Goal: Navigation & Orientation: Find specific page/section

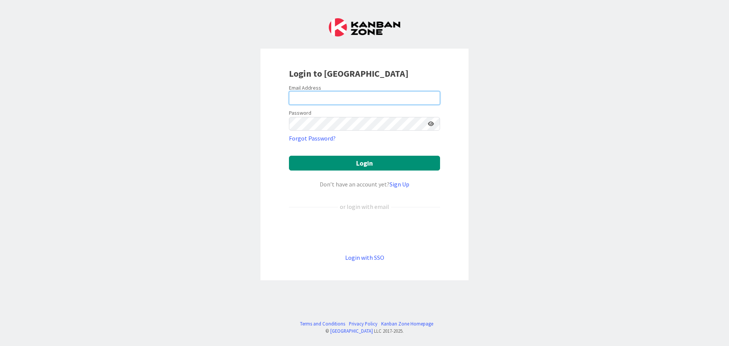
type input "[EMAIL_ADDRESS][PERSON_NAME][PERSON_NAME][DOMAIN_NAME]"
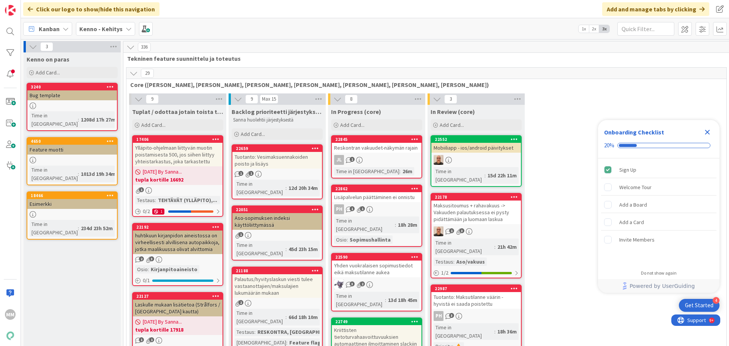
click at [95, 33] on div "Kenno - Kehitys" at bounding box center [105, 29] width 59 height 14
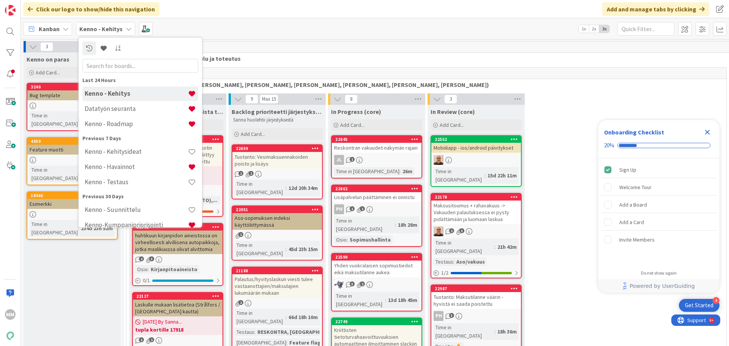
click at [98, 31] on b "Kenno - Kehitys" at bounding box center [100, 29] width 43 height 8
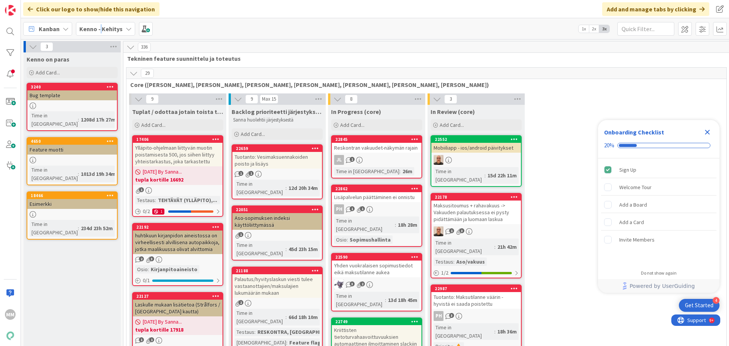
click at [98, 31] on b "Kenno - Kehitys" at bounding box center [100, 29] width 43 height 8
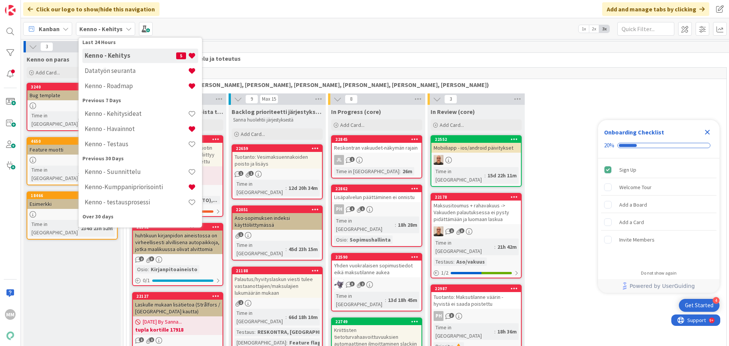
scroll to position [68, 0]
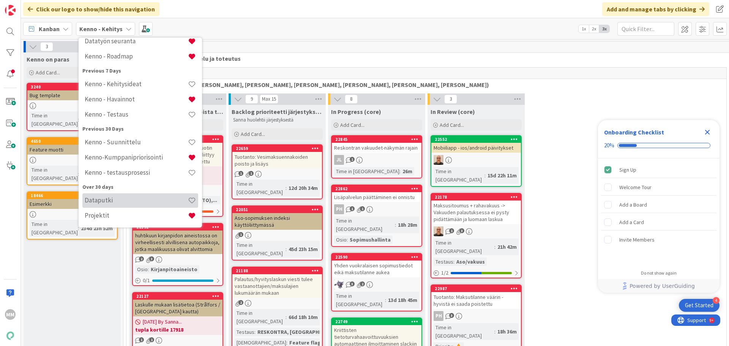
click at [131, 199] on h4 "Dataputki" at bounding box center [136, 200] width 103 height 8
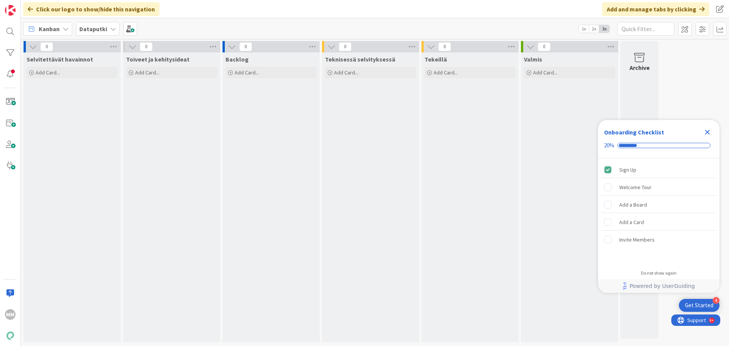
click at [111, 27] on icon at bounding box center [113, 29] width 6 height 6
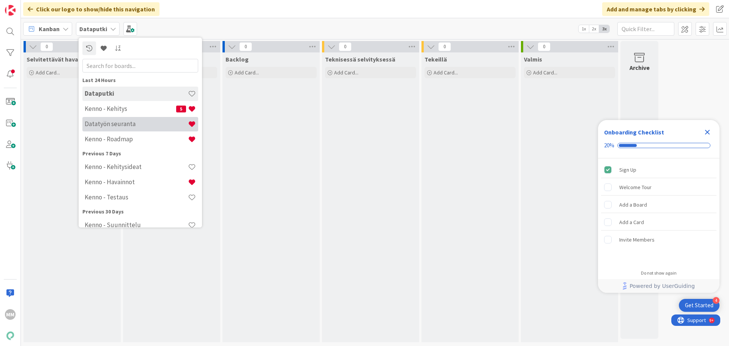
click at [133, 127] on h4 "Datatyön seuranta" at bounding box center [136, 124] width 103 height 8
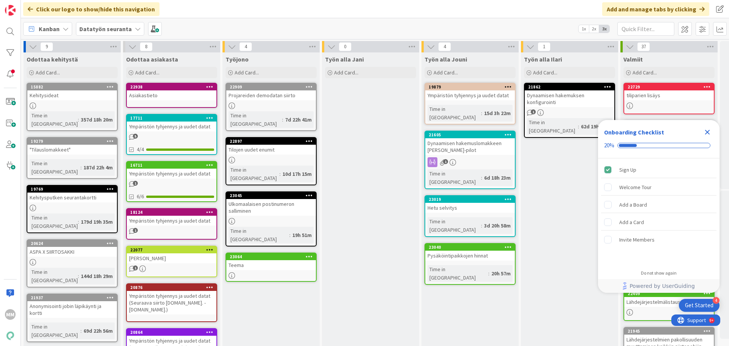
click at [707, 131] on icon "Close Checklist" at bounding box center [707, 132] width 5 height 5
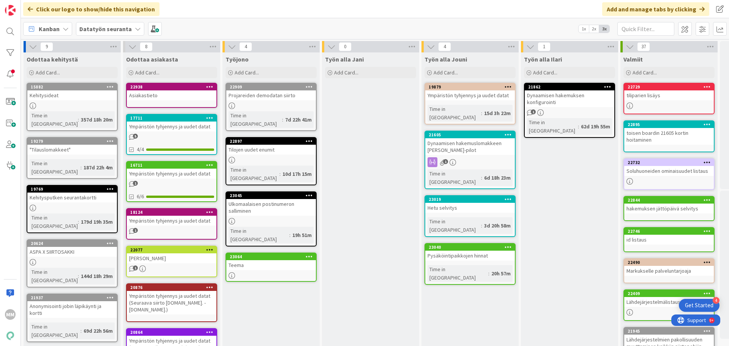
click at [122, 32] on b "Datatyön seuranta" at bounding box center [105, 29] width 52 height 8
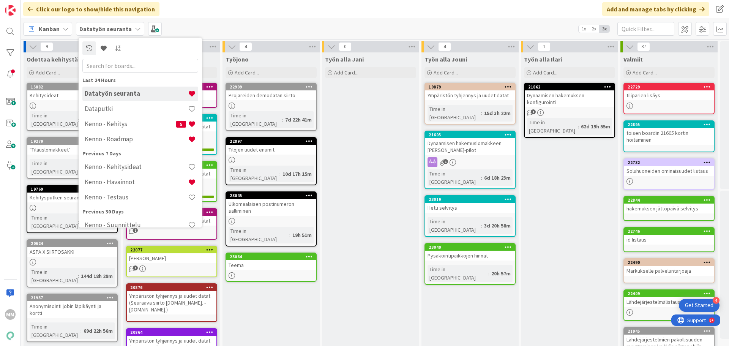
click at [121, 31] on b "Datatyön seuranta" at bounding box center [105, 29] width 52 height 8
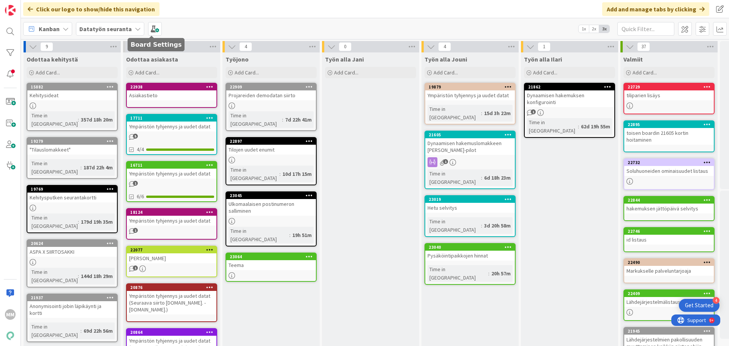
click at [128, 28] on b "Datatyön seuranta" at bounding box center [105, 29] width 52 height 8
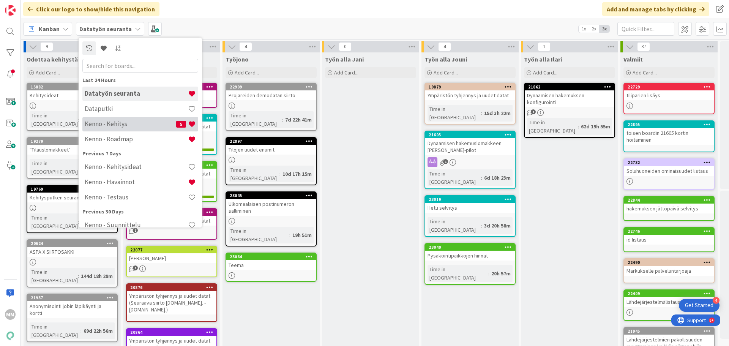
click at [139, 121] on h4 "Kenno - Kehitys" at bounding box center [131, 124] width 92 height 8
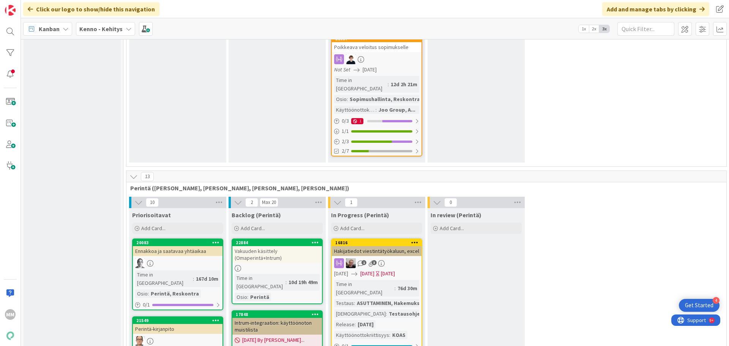
scroll to position [1519, 0]
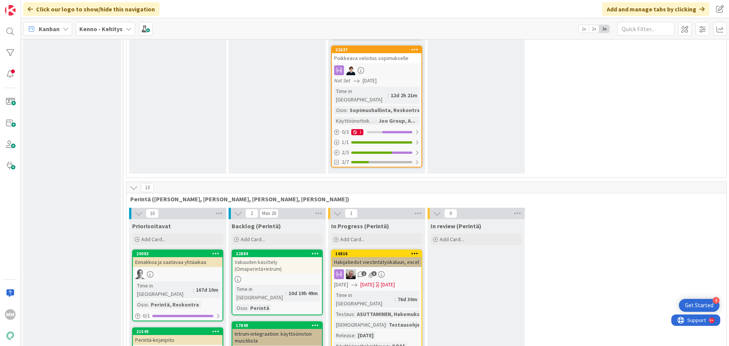
click at [121, 32] on div "Kenno - Kehitys" at bounding box center [105, 29] width 59 height 14
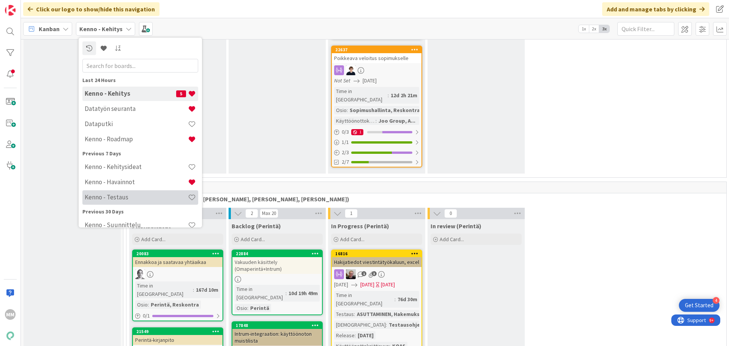
scroll to position [68, 0]
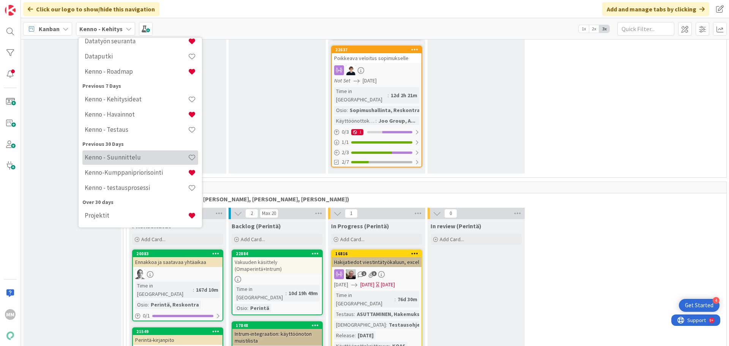
click at [141, 158] on h4 "Kenno - Suunnittelu" at bounding box center [136, 157] width 103 height 8
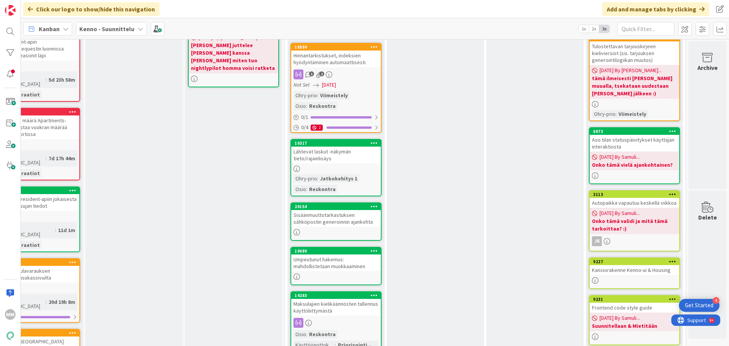
scroll to position [0, 845]
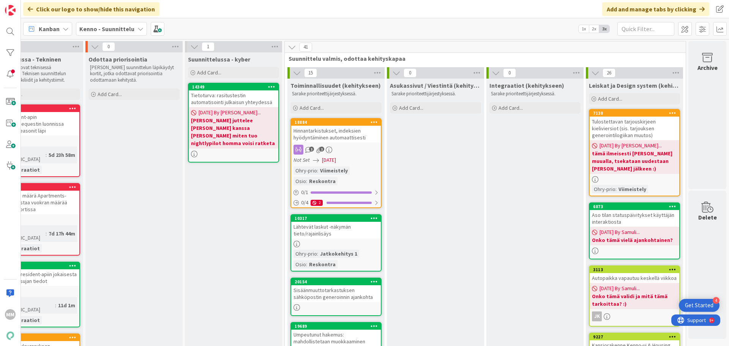
click at [125, 30] on b "Kenno - Suunnittelu" at bounding box center [106, 29] width 55 height 8
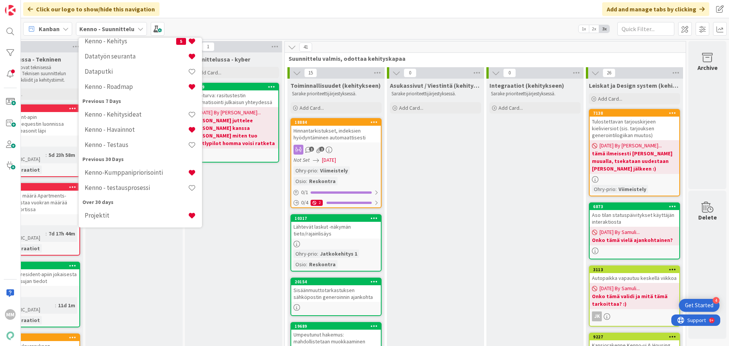
scroll to position [0, 0]
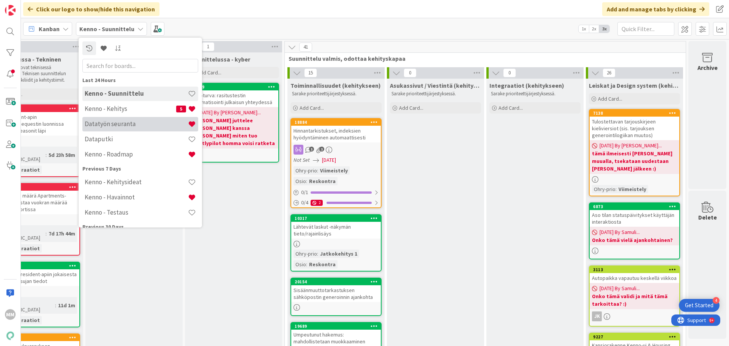
click at [144, 126] on h4 "Datatyön seuranta" at bounding box center [136, 124] width 103 height 8
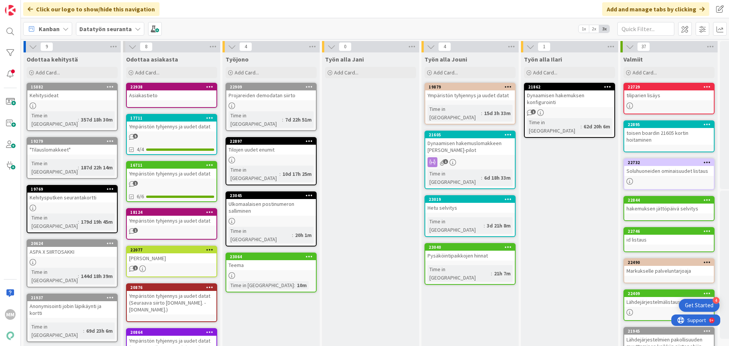
click at [282, 260] on div "Teema" at bounding box center [271, 265] width 90 height 10
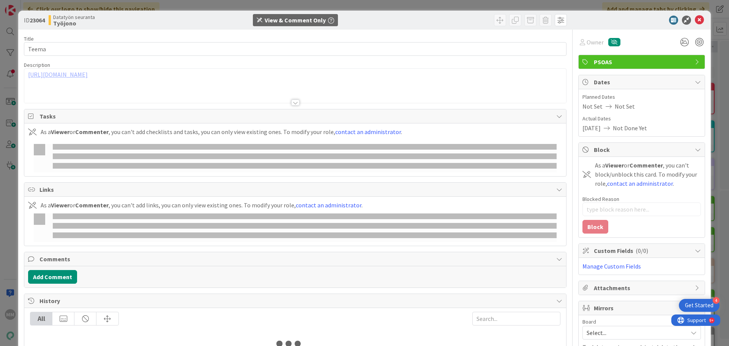
type textarea "x"
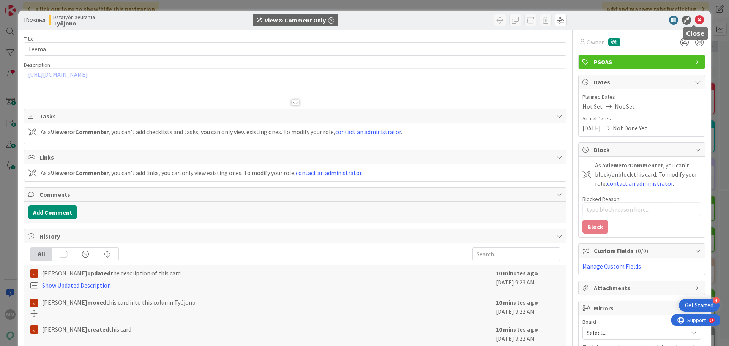
click at [695, 21] on icon at bounding box center [699, 20] width 9 height 9
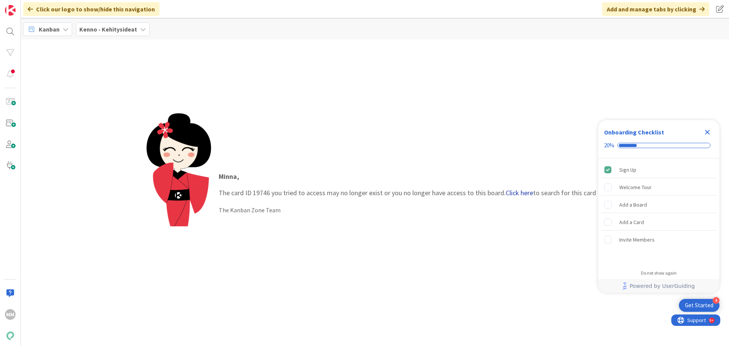
click at [527, 191] on link "Click here" at bounding box center [519, 192] width 27 height 9
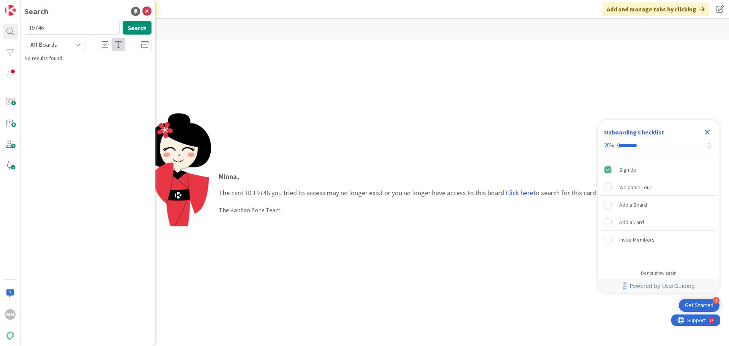
click at [80, 43] on icon at bounding box center [78, 44] width 6 height 6
click at [75, 66] on span "All Boards" at bounding box center [68, 62] width 79 height 11
click at [132, 32] on button "Search" at bounding box center [137, 28] width 29 height 14
click at [528, 194] on link "Click here" at bounding box center [519, 192] width 27 height 9
click at [713, 132] on div "Close Checklist" at bounding box center [707, 132] width 12 height 12
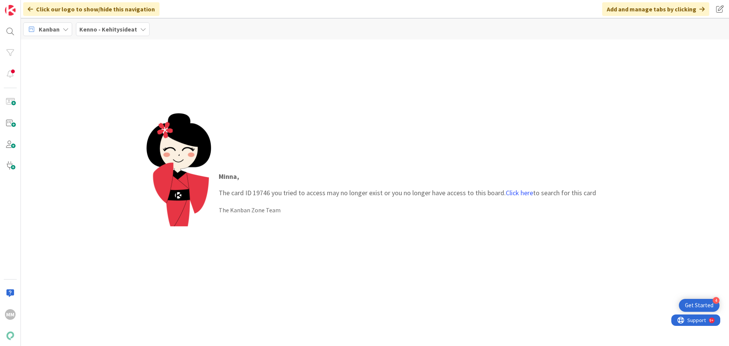
click at [47, 27] on span "Kanban" at bounding box center [49, 29] width 21 height 9
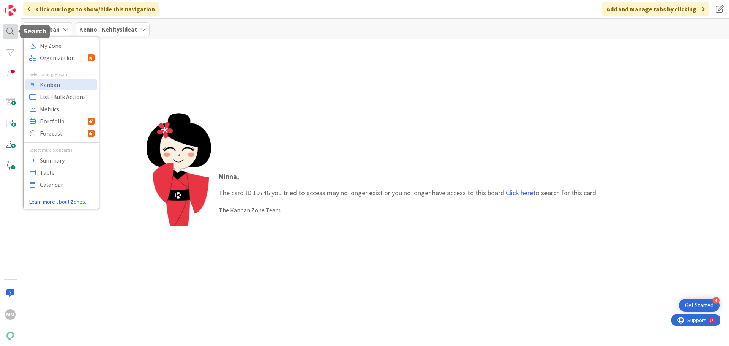
click at [10, 28] on div at bounding box center [10, 31] width 15 height 15
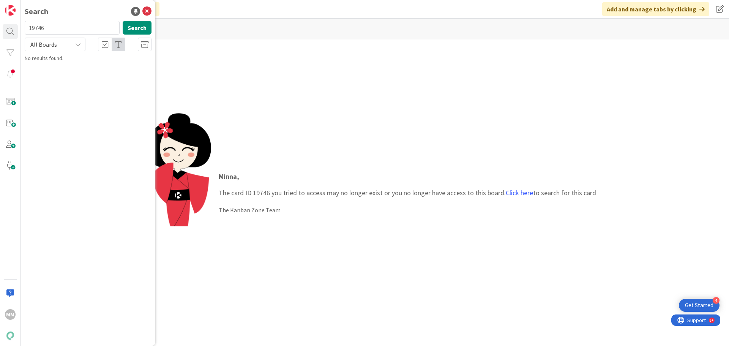
click at [72, 44] on div "All Boards" at bounding box center [55, 45] width 61 height 14
click at [66, 65] on span "All Boards" at bounding box center [68, 62] width 79 height 11
click at [134, 27] on button "Search" at bounding box center [137, 28] width 29 height 14
drag, startPoint x: 510, startPoint y: 221, endPoint x: 512, endPoint y: 218, distance: 4.1
click at [511, 221] on div "Minna , The card ID 19746 you tried to access may no longer exist or you no lon…" at bounding box center [407, 193] width 393 height 58
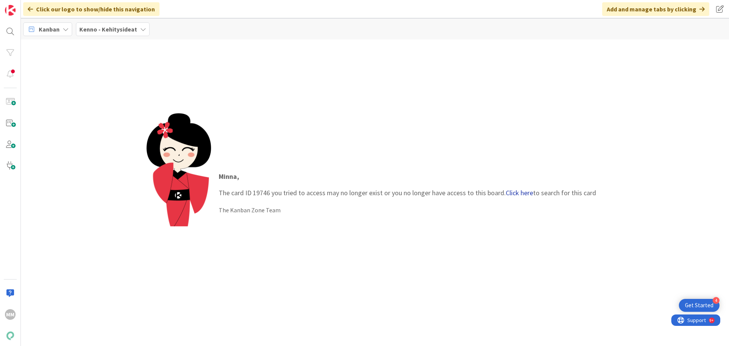
click at [519, 194] on link "Click here" at bounding box center [519, 192] width 27 height 9
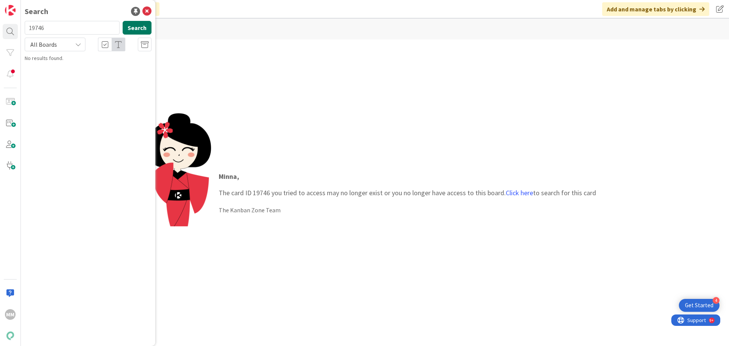
click at [136, 27] on button "Search" at bounding box center [137, 28] width 29 height 14
click at [65, 44] on span "All Boards" at bounding box center [48, 44] width 39 height 11
click at [63, 60] on span "All Boards" at bounding box center [68, 62] width 79 height 11
click at [136, 27] on button "Search" at bounding box center [137, 28] width 29 height 14
click at [518, 194] on link "Click here" at bounding box center [519, 192] width 27 height 9
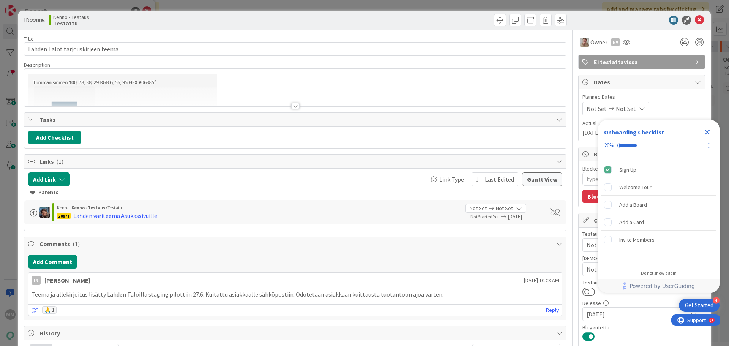
click at [293, 107] on div at bounding box center [295, 106] width 8 height 6
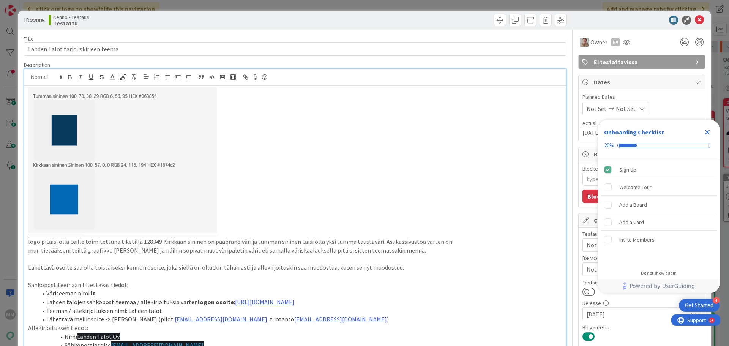
type textarea "x"
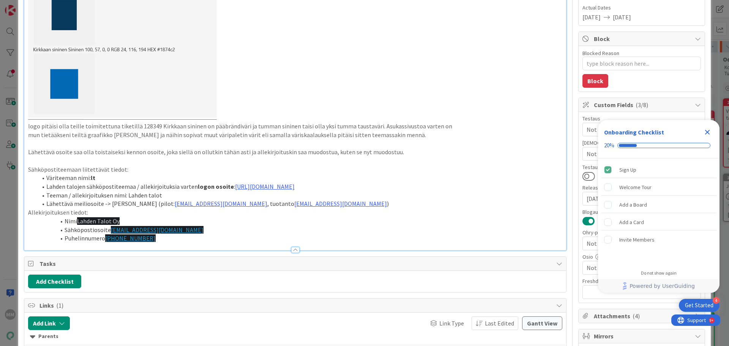
scroll to position [114, 0]
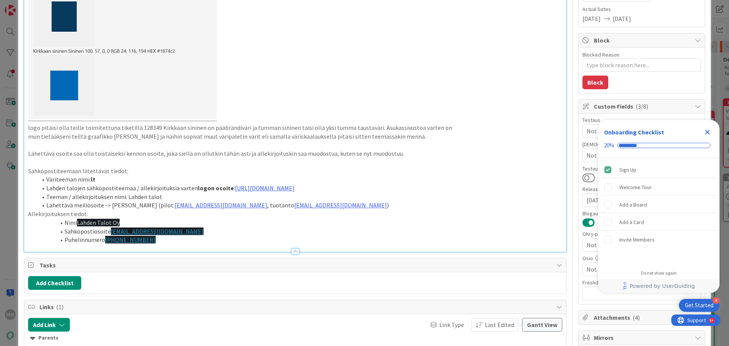
click at [708, 132] on icon "Close Checklist" at bounding box center [707, 132] width 5 height 5
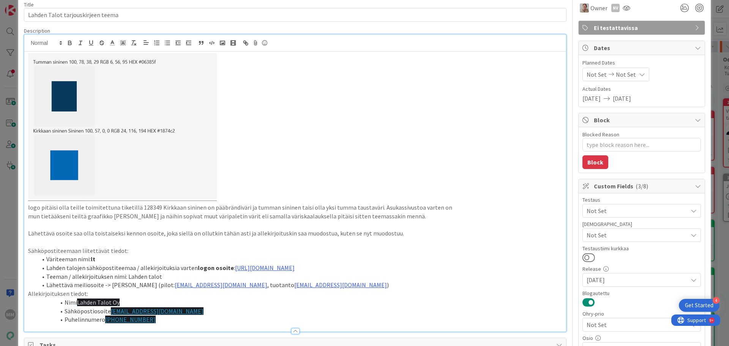
scroll to position [0, 0]
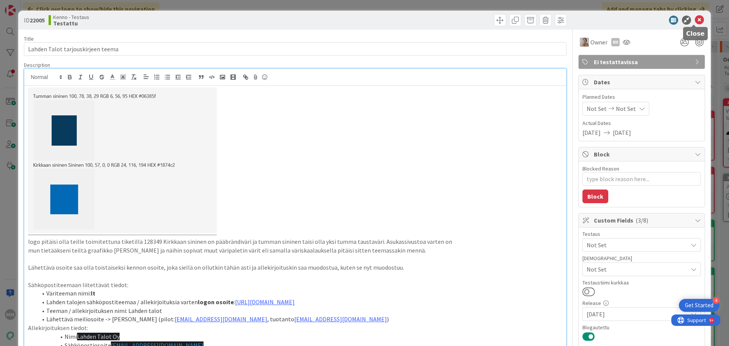
click at [695, 19] on icon at bounding box center [699, 20] width 9 height 9
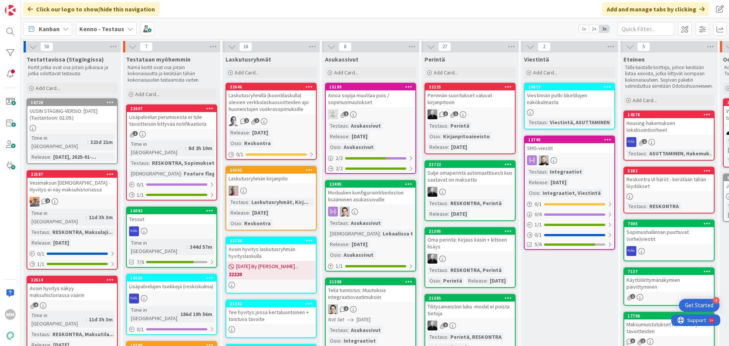
click at [127, 28] on icon at bounding box center [130, 29] width 6 height 6
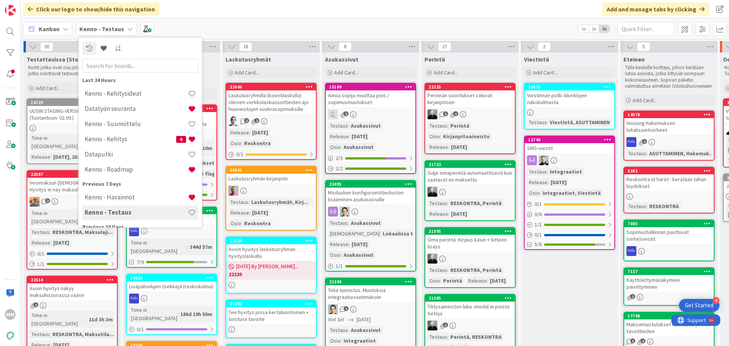
click at [119, 28] on b "Kenno - Testaus" at bounding box center [101, 29] width 45 height 8
